Goal: Task Accomplishment & Management: Use online tool/utility

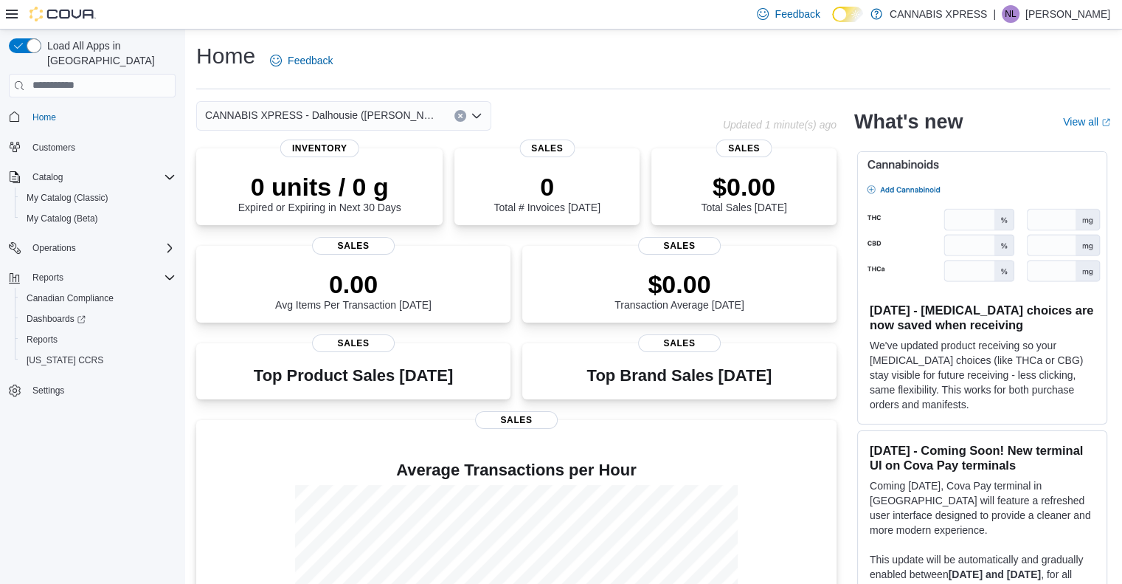
click at [855, 21] on label "Dark Mode" at bounding box center [847, 14] width 31 height 15
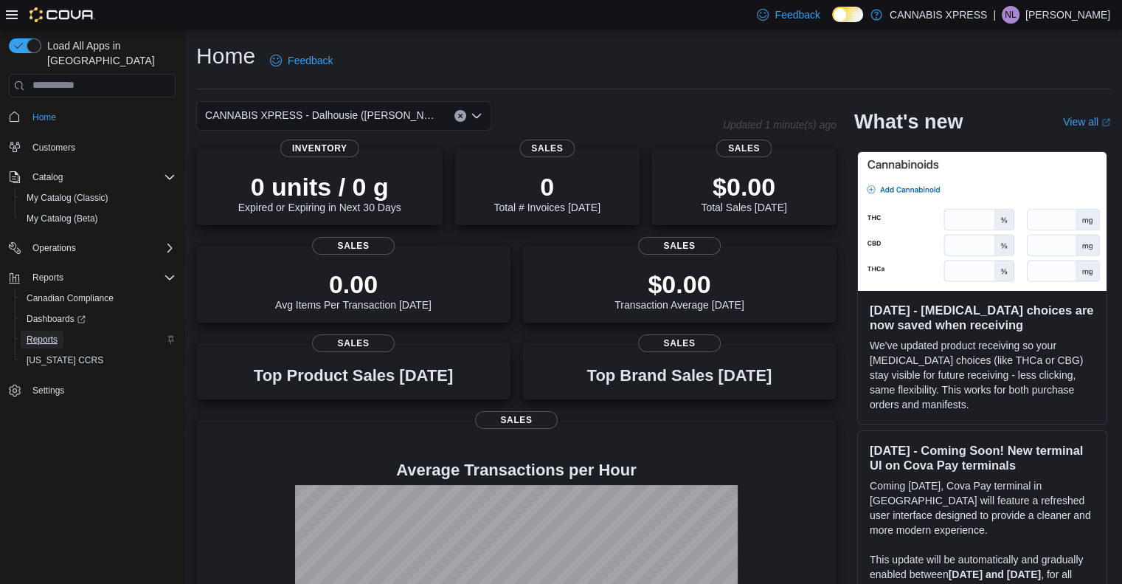
click at [57, 333] on span "Reports" at bounding box center [42, 339] width 31 height 12
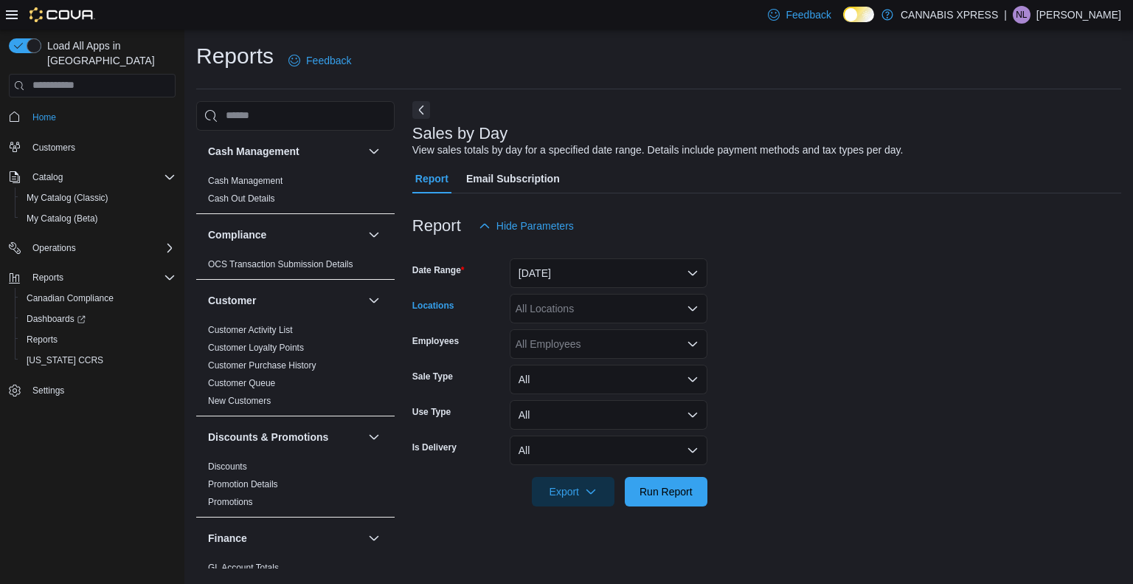
click at [562, 297] on div "All Locations" at bounding box center [609, 309] width 198 height 30
type input "****"
click at [572, 332] on span "CANNABIS XPRESS - Dalhousie ([PERSON_NAME][GEOGRAPHIC_DATA])" at bounding box center [726, 333] width 355 height 15
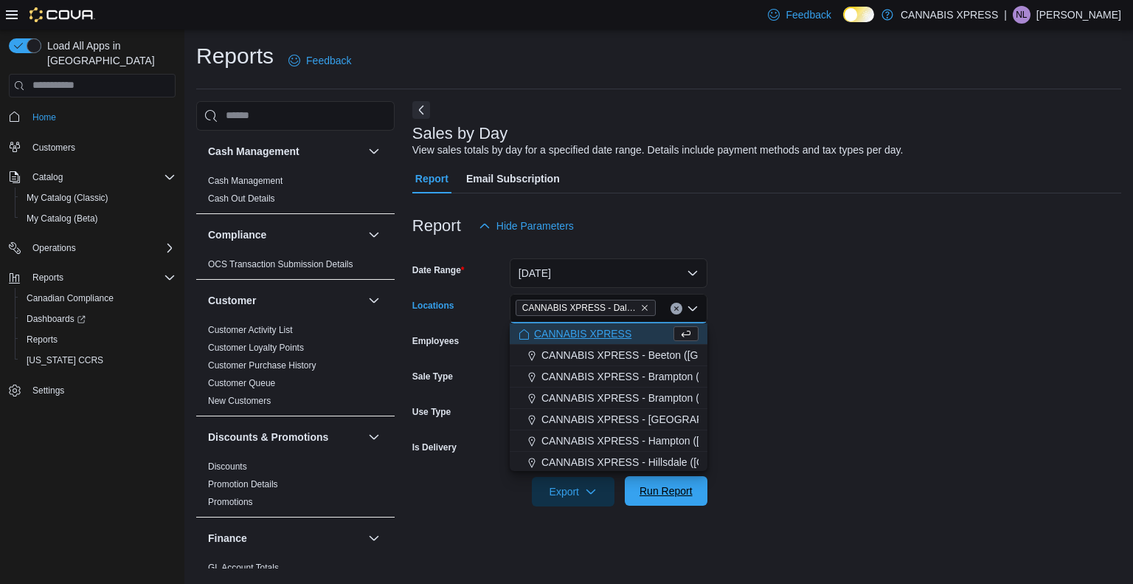
click at [682, 486] on span "Run Report" at bounding box center [666, 490] width 53 height 15
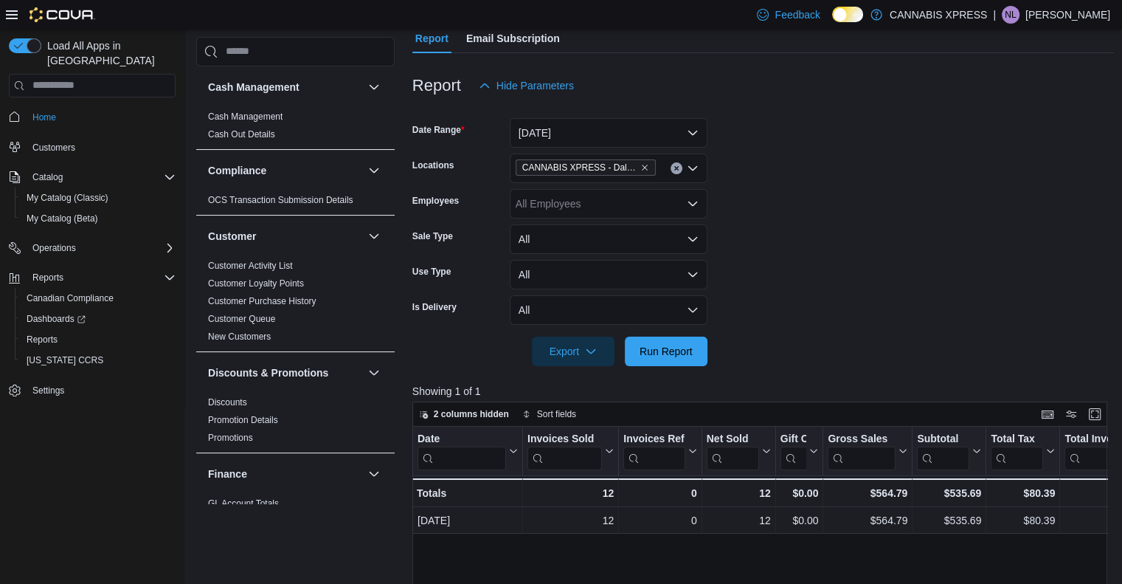
scroll to position [141, 0]
